Goal: Check status: Check status

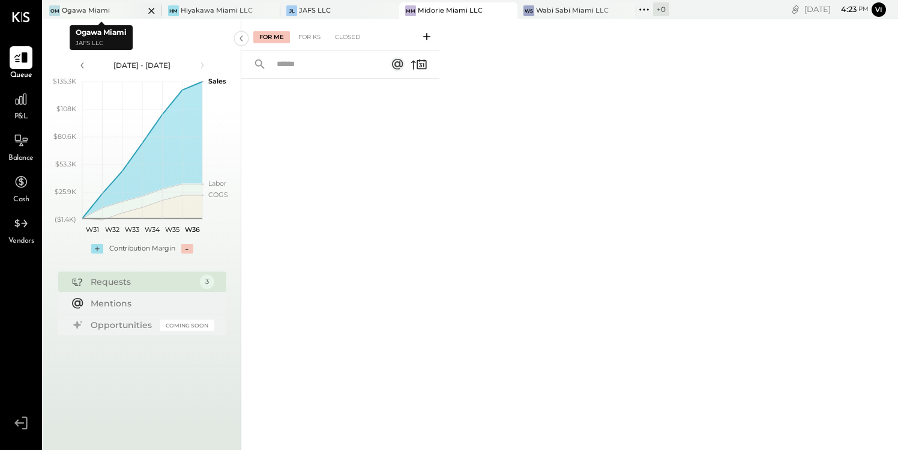
click at [101, 8] on div "Ogawa Miami" at bounding box center [86, 11] width 48 height 10
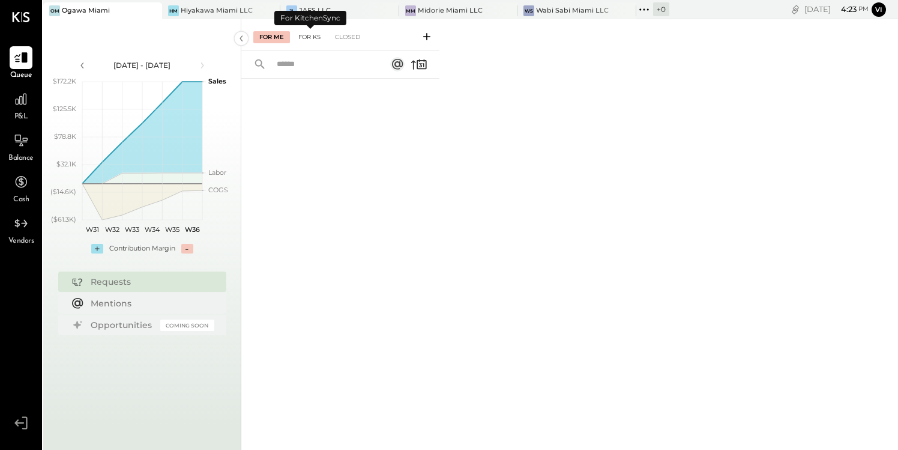
click at [321, 35] on div "For KS" at bounding box center [309, 37] width 34 height 12
click at [348, 37] on div "Closed" at bounding box center [347, 37] width 37 height 12
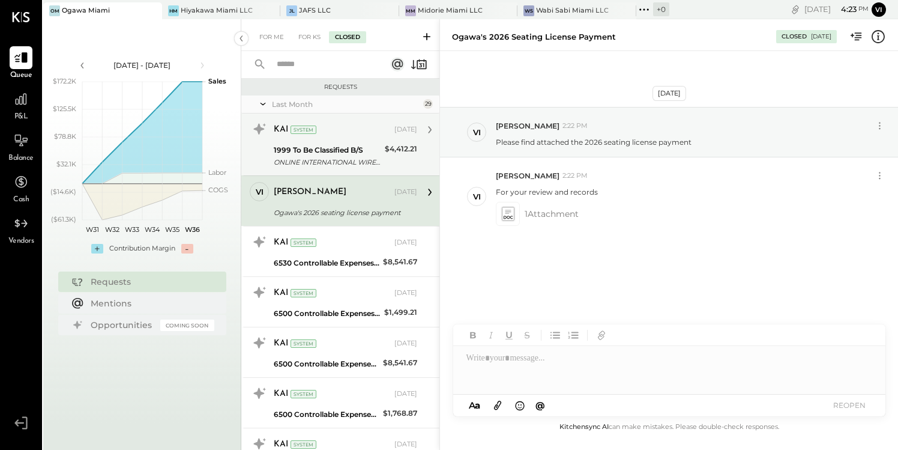
click at [359, 137] on div "KAI System [DATE]" at bounding box center [346, 129] width 144 height 17
